Goal: Task Accomplishment & Management: Manage account settings

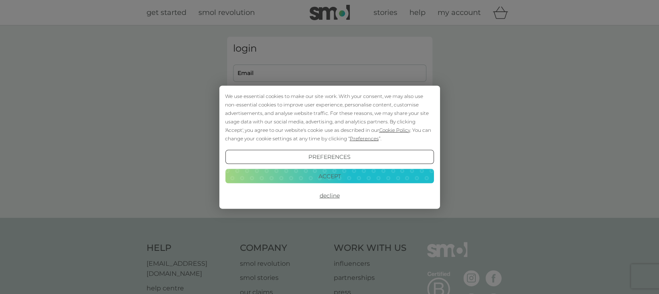
click at [337, 177] on button "Accept" at bounding box center [329, 176] width 209 height 14
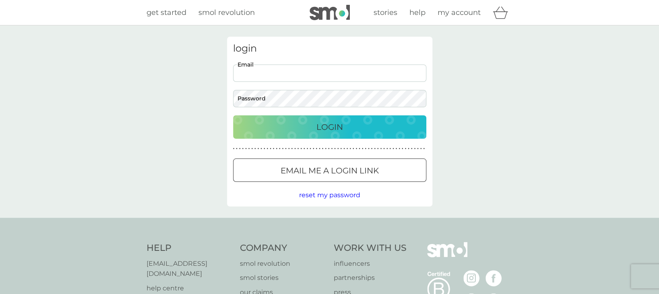
click at [261, 74] on input "Email" at bounding box center [329, 72] width 193 height 17
type input "[EMAIL_ADDRESS][DOMAIN_NAME]"
click at [333, 128] on p "Login" at bounding box center [330, 126] width 27 height 13
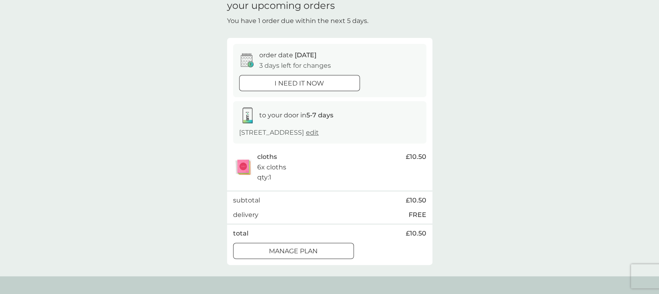
scroll to position [54, 0]
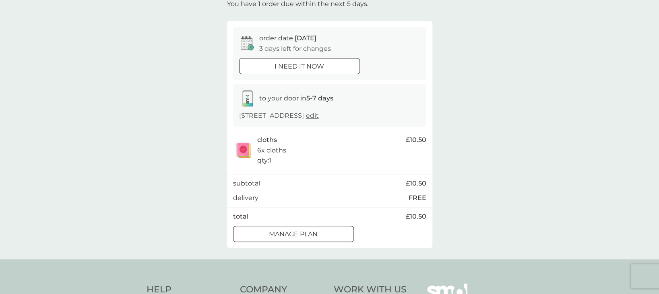
click at [316, 234] on p "Manage plan" at bounding box center [293, 234] width 49 height 10
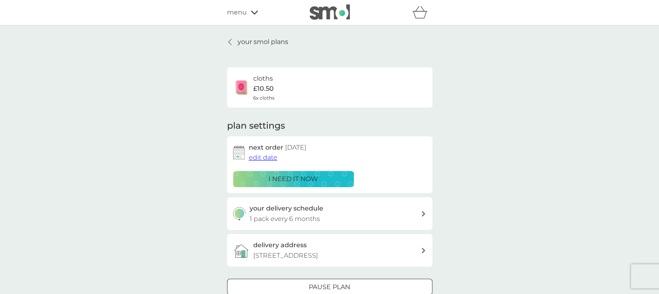
click at [424, 213] on icon at bounding box center [424, 214] width 4 height 6
select select "6"
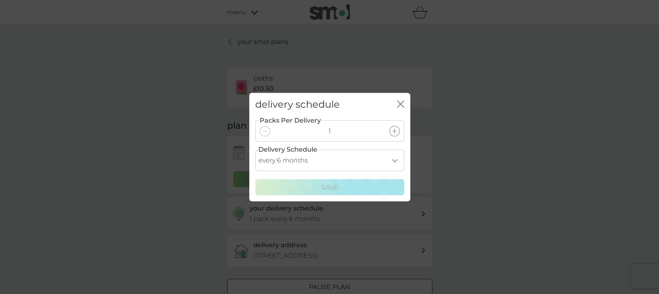
click at [501, 173] on div "delivery schedule close Packs Per Delivery 1 Delivery Schedule every 1 month ev…" at bounding box center [329, 147] width 659 height 294
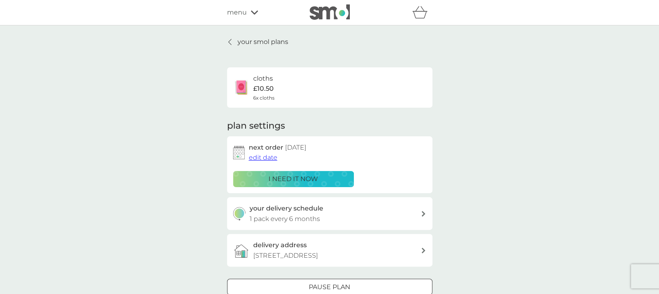
click at [260, 158] on span "edit date" at bounding box center [263, 157] width 29 height 8
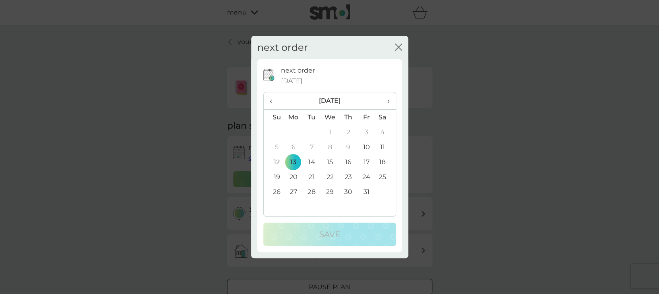
click at [387, 101] on span "›" at bounding box center [385, 100] width 8 height 17
click at [293, 192] on td "24" at bounding box center [293, 191] width 19 height 15
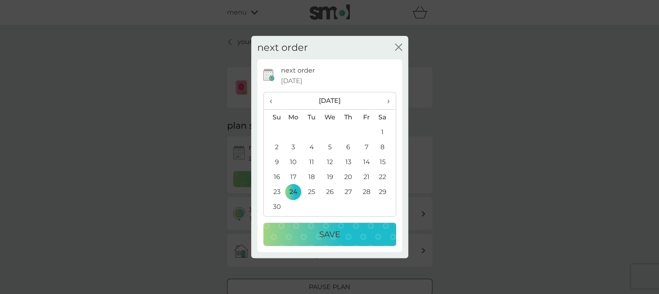
click at [329, 233] on p "Save" at bounding box center [329, 234] width 21 height 13
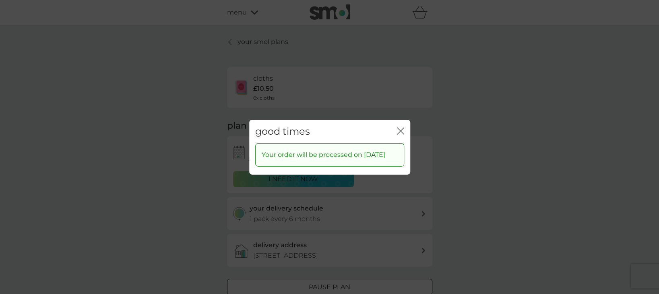
click at [400, 127] on icon "close" at bounding box center [400, 130] width 7 height 7
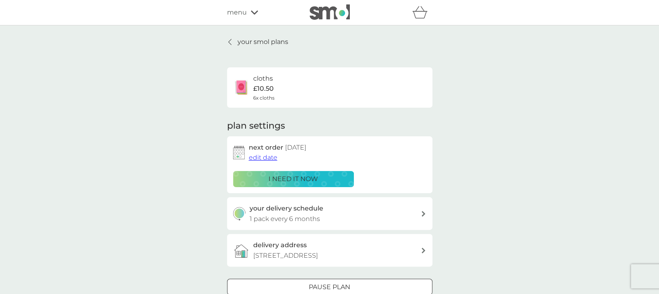
click at [251, 42] on p "your smol plans" at bounding box center [263, 42] width 51 height 10
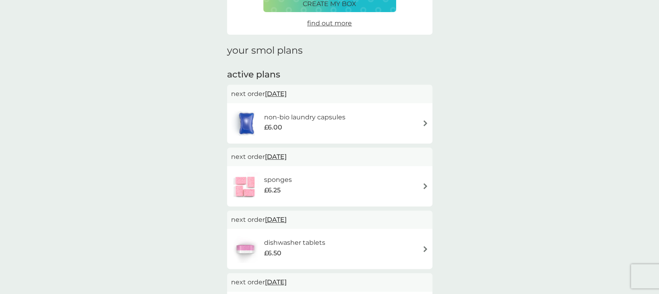
scroll to position [107, 0]
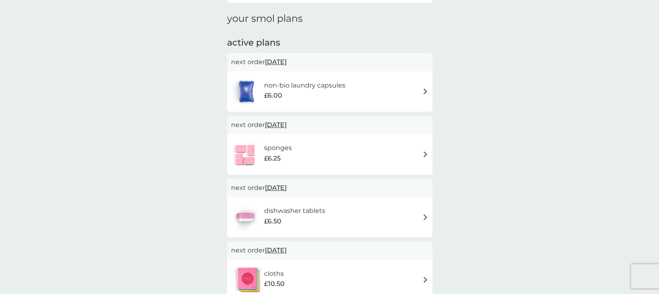
click at [426, 156] on img at bounding box center [425, 154] width 6 height 6
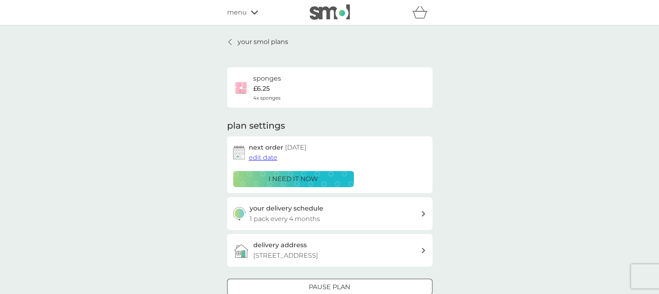
click at [259, 157] on span "edit date" at bounding box center [263, 157] width 29 height 8
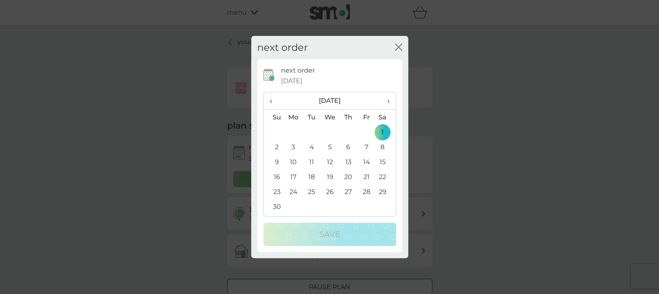
click at [387, 102] on span "›" at bounding box center [385, 100] width 8 height 17
click at [368, 190] on td "30" at bounding box center [366, 191] width 18 height 15
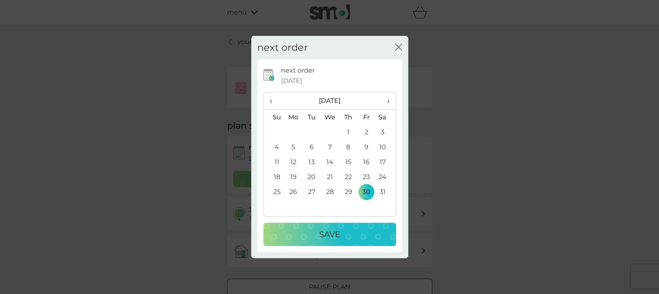
click at [365, 237] on div "Save" at bounding box center [329, 234] width 117 height 13
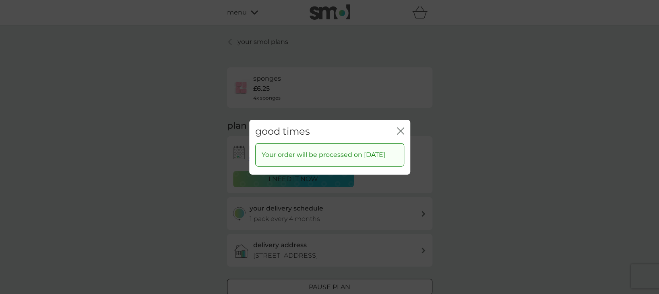
click at [404, 127] on div "good times close" at bounding box center [329, 131] width 161 height 24
click at [401, 127] on icon "close" at bounding box center [400, 130] width 7 height 7
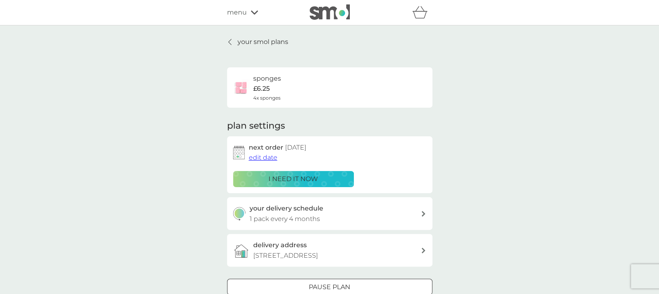
click at [249, 41] on p "your smol plans" at bounding box center [263, 42] width 51 height 10
click at [251, 14] on icon at bounding box center [254, 12] width 7 height 5
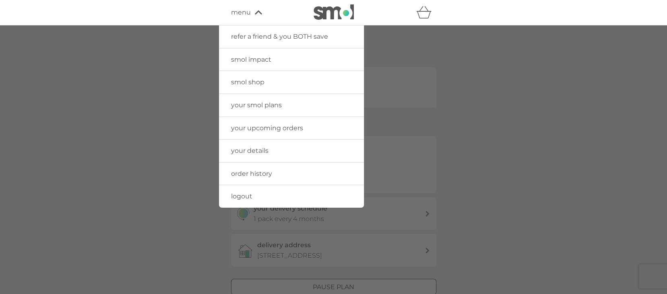
click at [245, 195] on span "logout" at bounding box center [241, 196] width 21 height 8
